Goal: Task Accomplishment & Management: Manage account settings

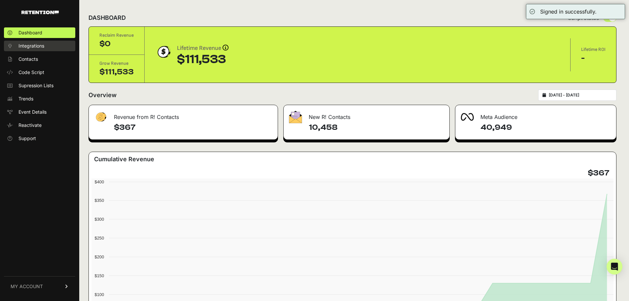
click at [35, 42] on link "Integrations" at bounding box center [39, 46] width 71 height 11
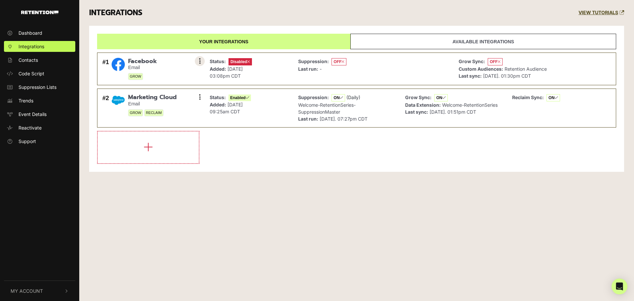
click at [200, 59] on icon at bounding box center [200, 61] width 2 height 7
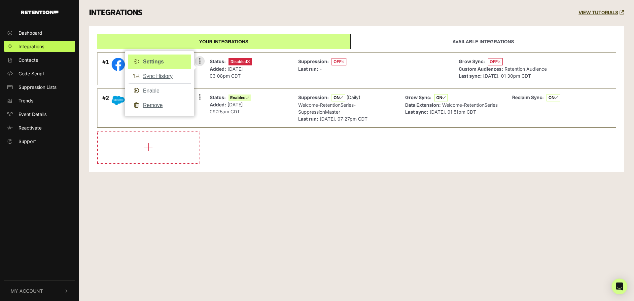
click at [145, 60] on link "Settings" at bounding box center [159, 61] width 63 height 15
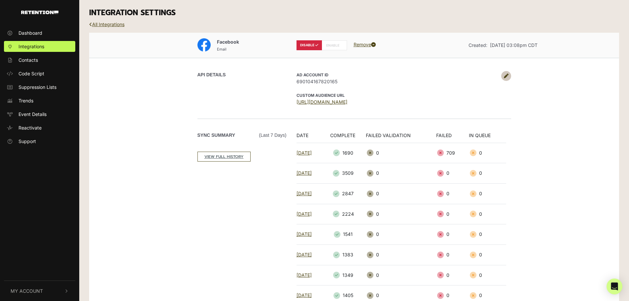
click at [508, 74] on link at bounding box center [506, 76] width 10 height 10
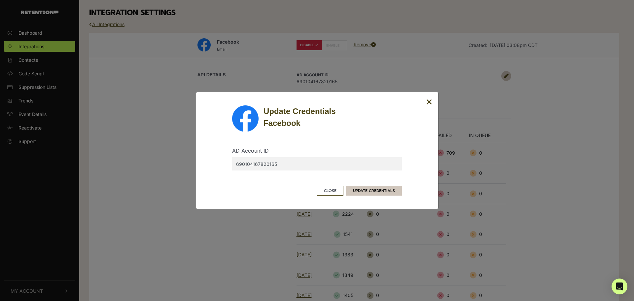
click at [377, 190] on button "UPDATE CREDENTIALS" at bounding box center [374, 191] width 56 height 10
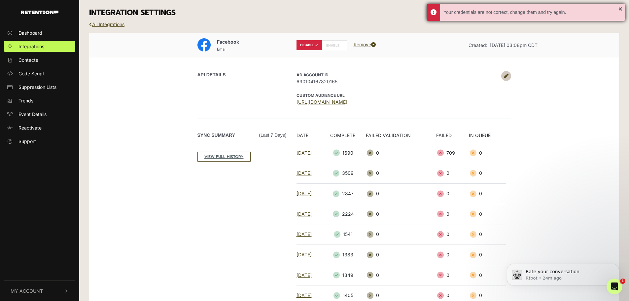
click at [619, 10] on div "Your credentials are not correct, change them and try again." at bounding box center [526, 12] width 198 height 17
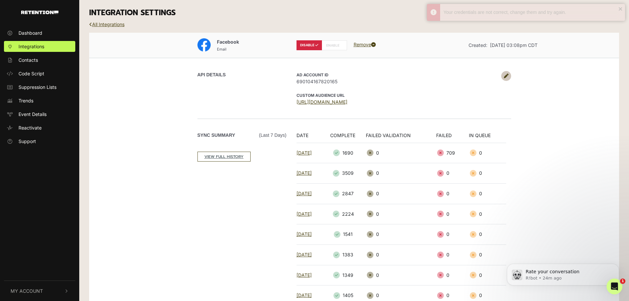
click at [619, 8] on div "Your credentials are not correct, change them and try again." at bounding box center [526, 12] width 198 height 17
click at [331, 46] on label "ENABLE" at bounding box center [334, 45] width 25 height 10
radio input "false"
radio input "true"
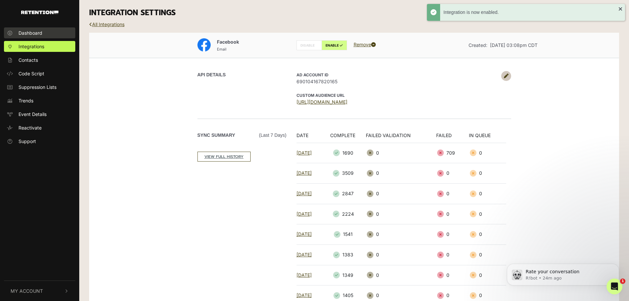
click at [32, 35] on span "Dashboard" at bounding box center [30, 32] width 24 height 7
